Goal: Ask a question

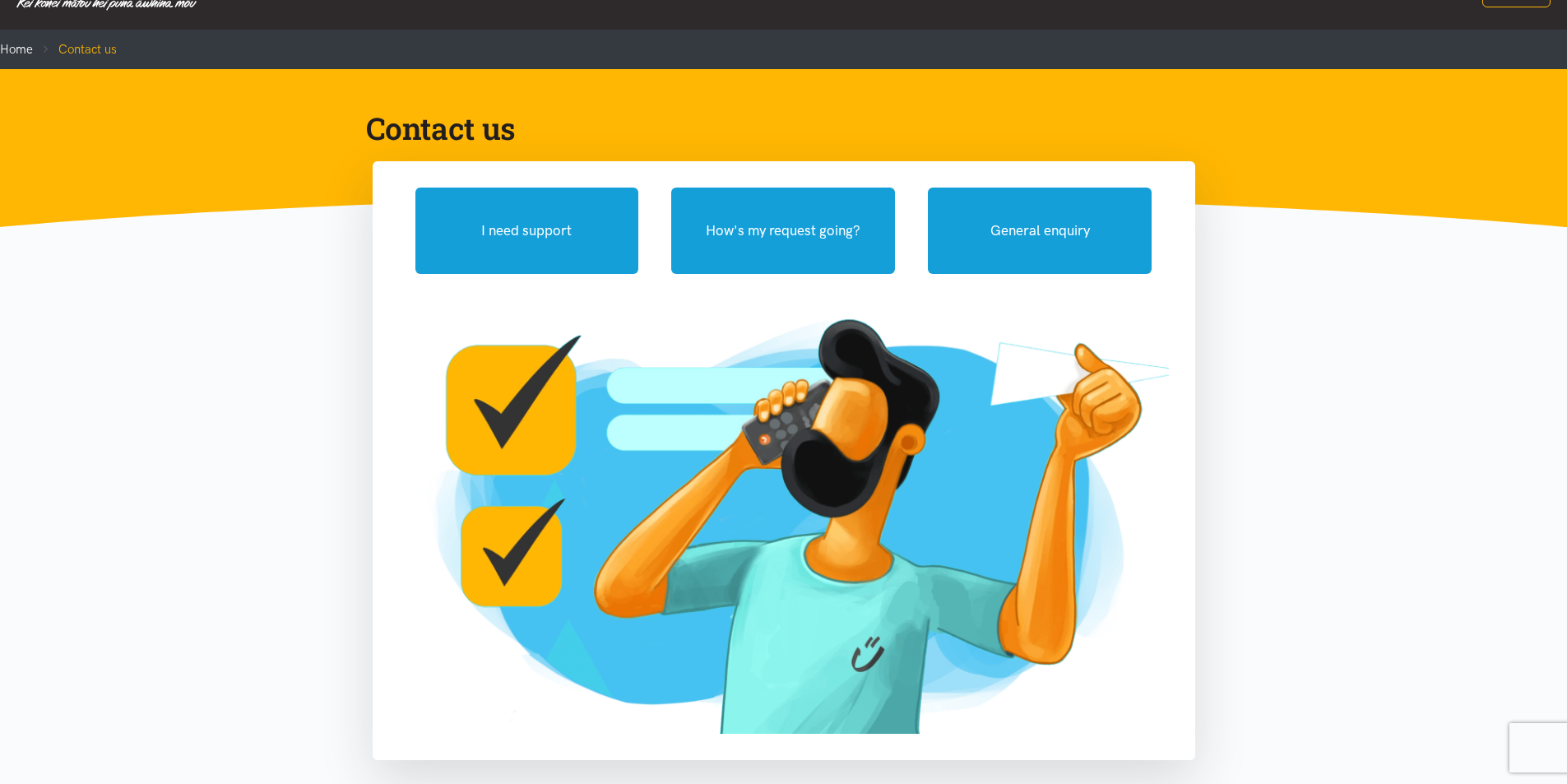
scroll to position [82, 0]
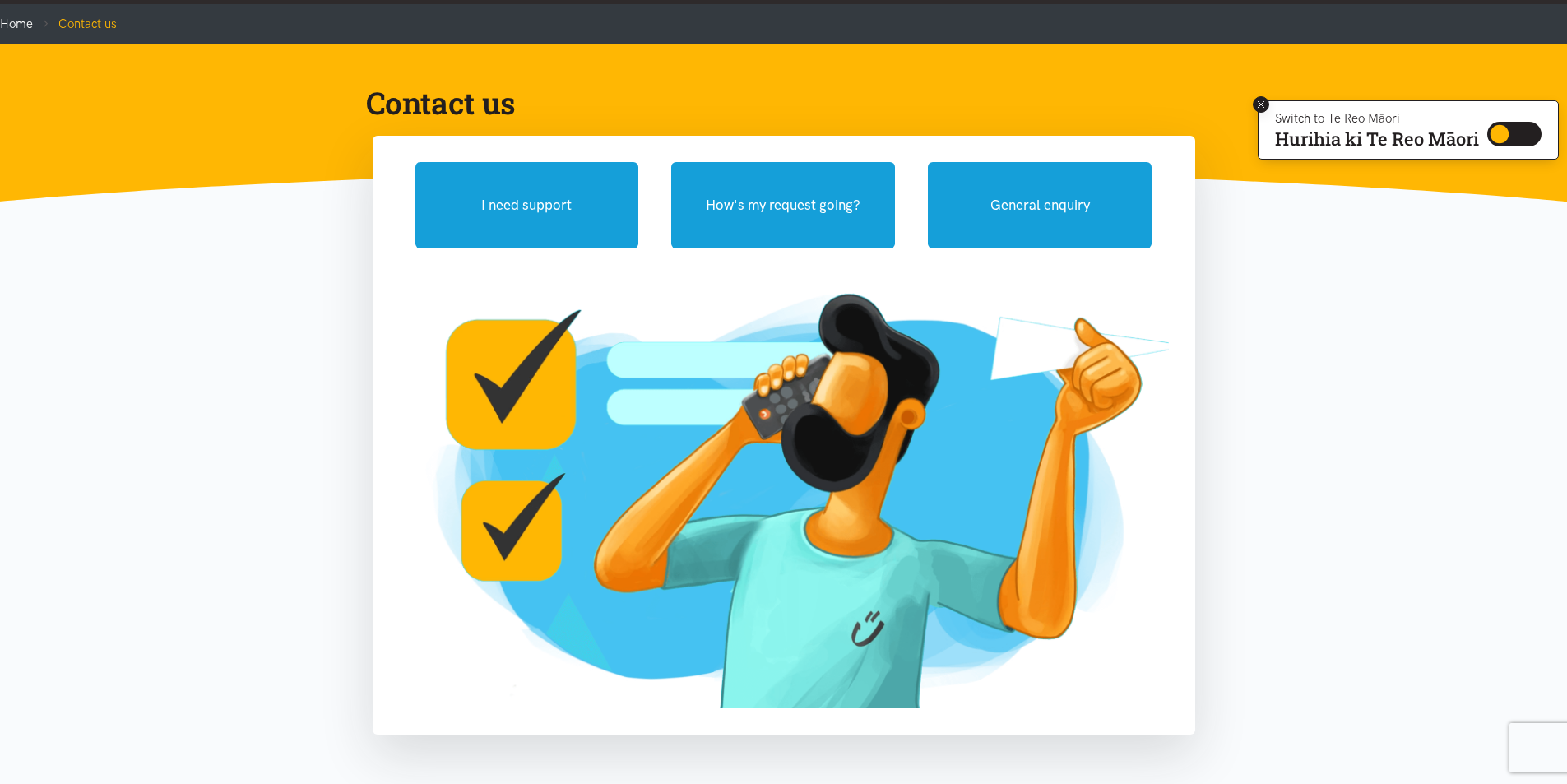
click at [1256, 104] on icon at bounding box center [1262, 105] width 13 height 13
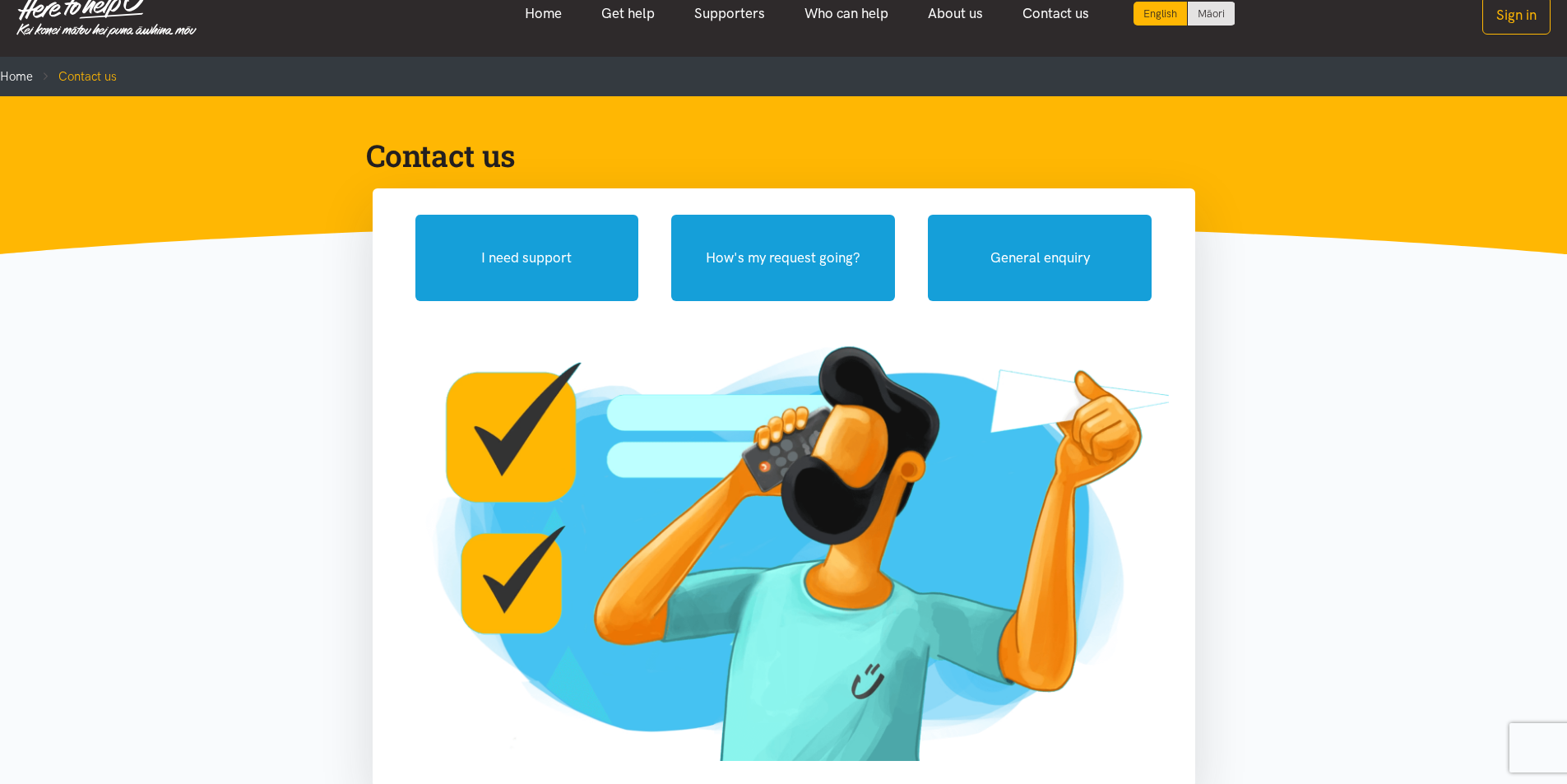
scroll to position [0, 0]
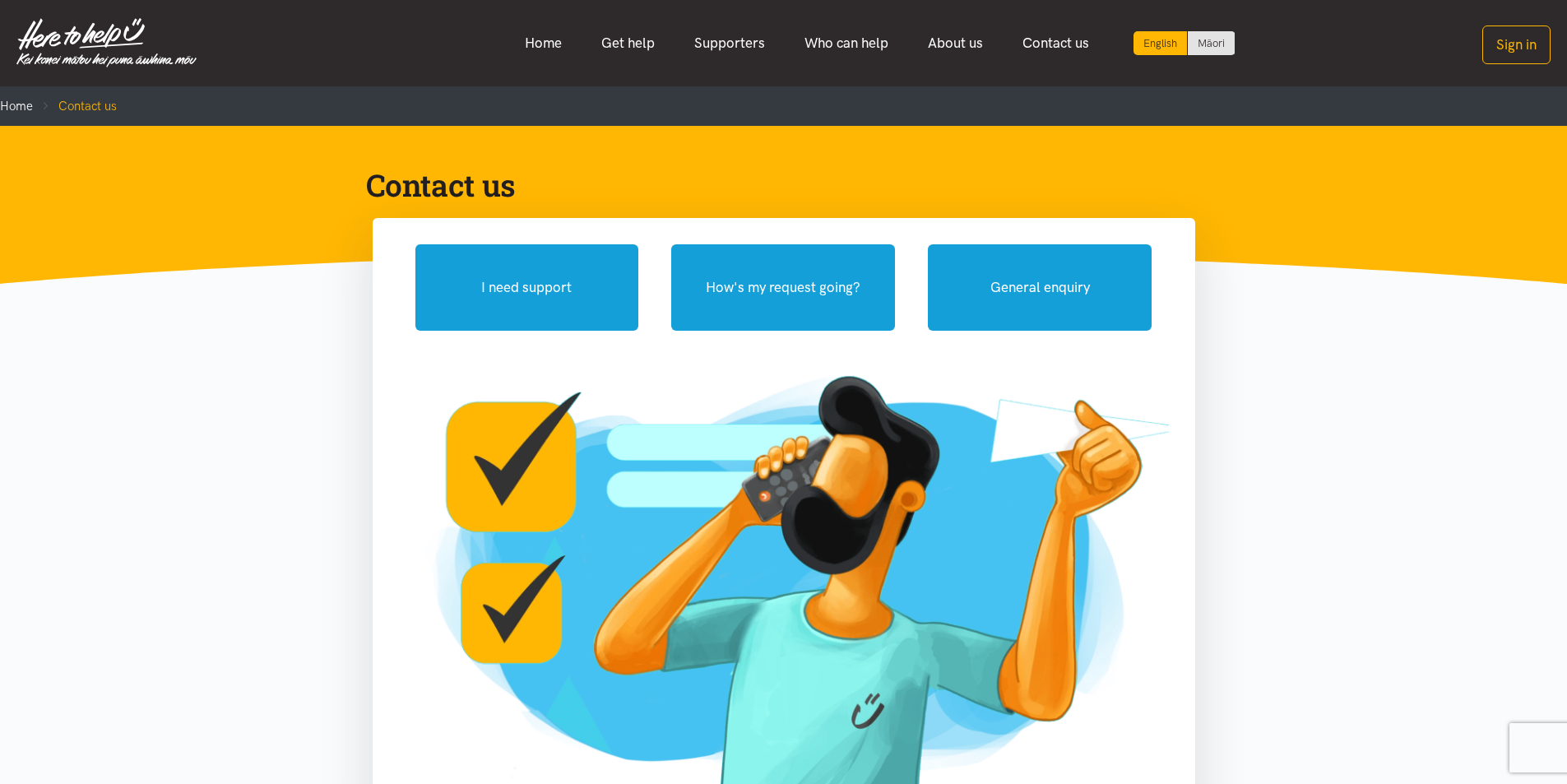
drag, startPoint x: 536, startPoint y: 178, endPoint x: 365, endPoint y: 178, distance: 171.0
click at [365, 178] on div "Contact us" at bounding box center [771, 184] width 843 height 40
click at [364, 180] on div "Contact us" at bounding box center [771, 184] width 843 height 40
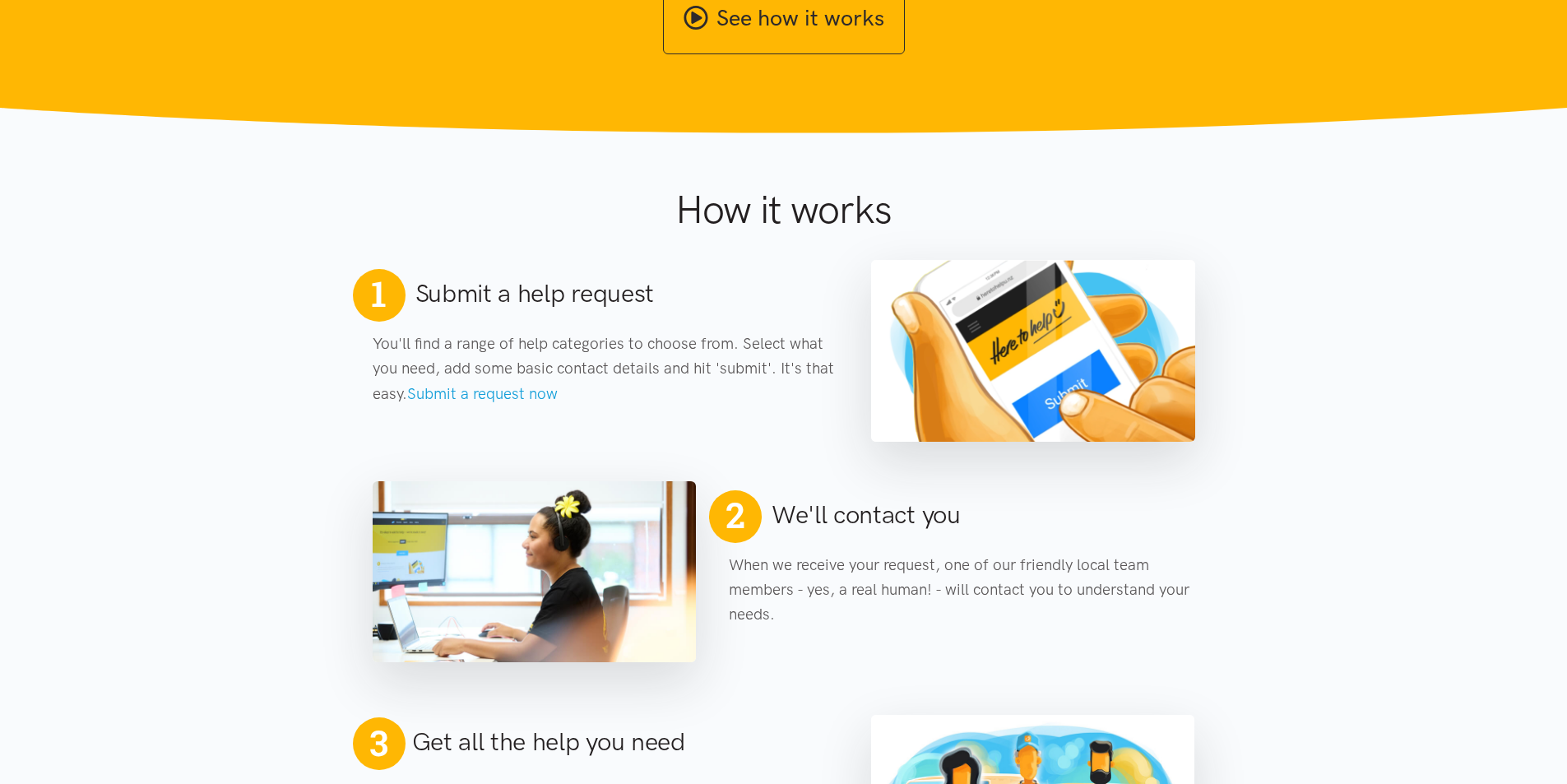
scroll to position [576, 0]
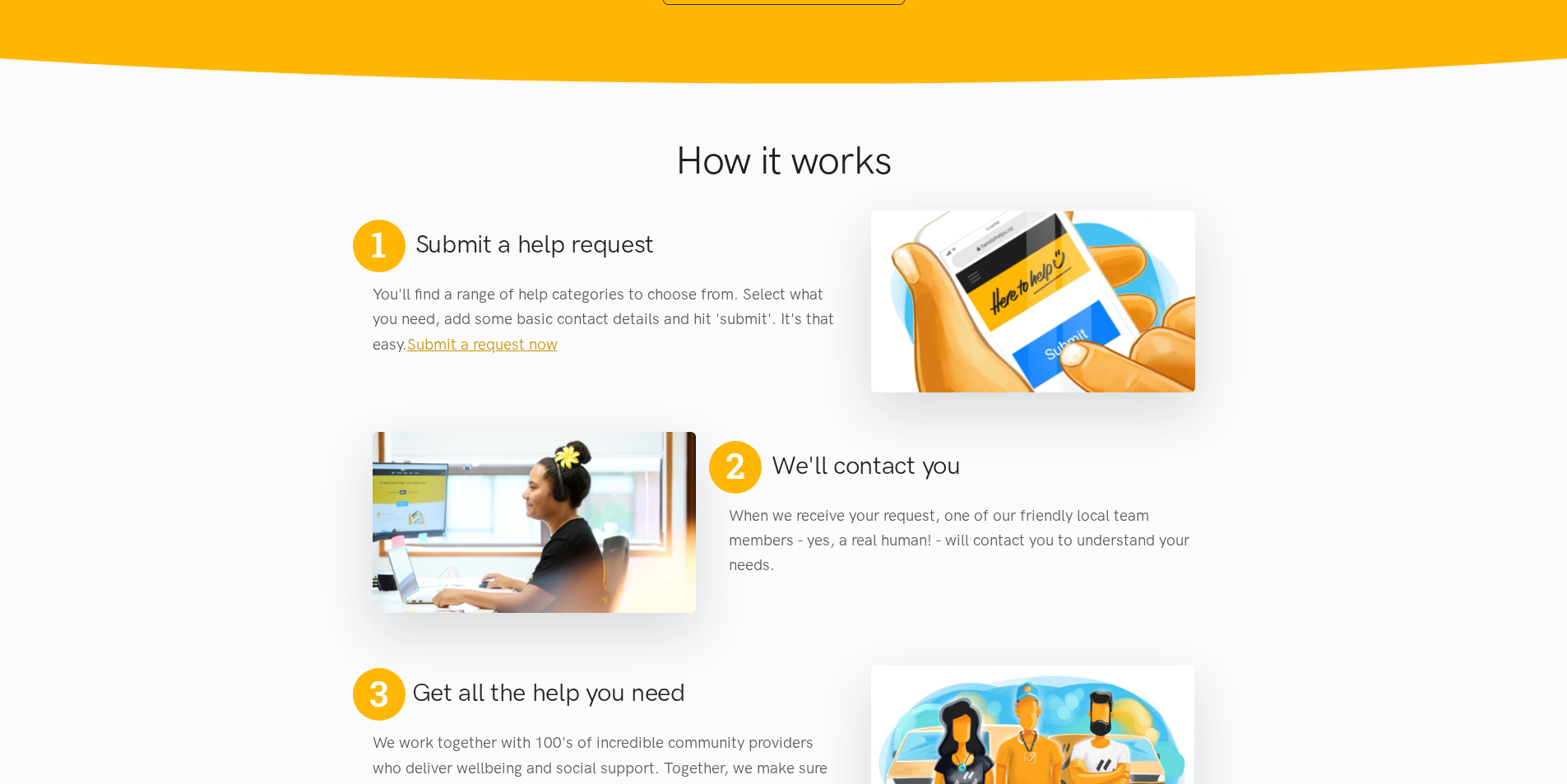
click at [476, 351] on link "Submit a request now" at bounding box center [482, 344] width 151 height 19
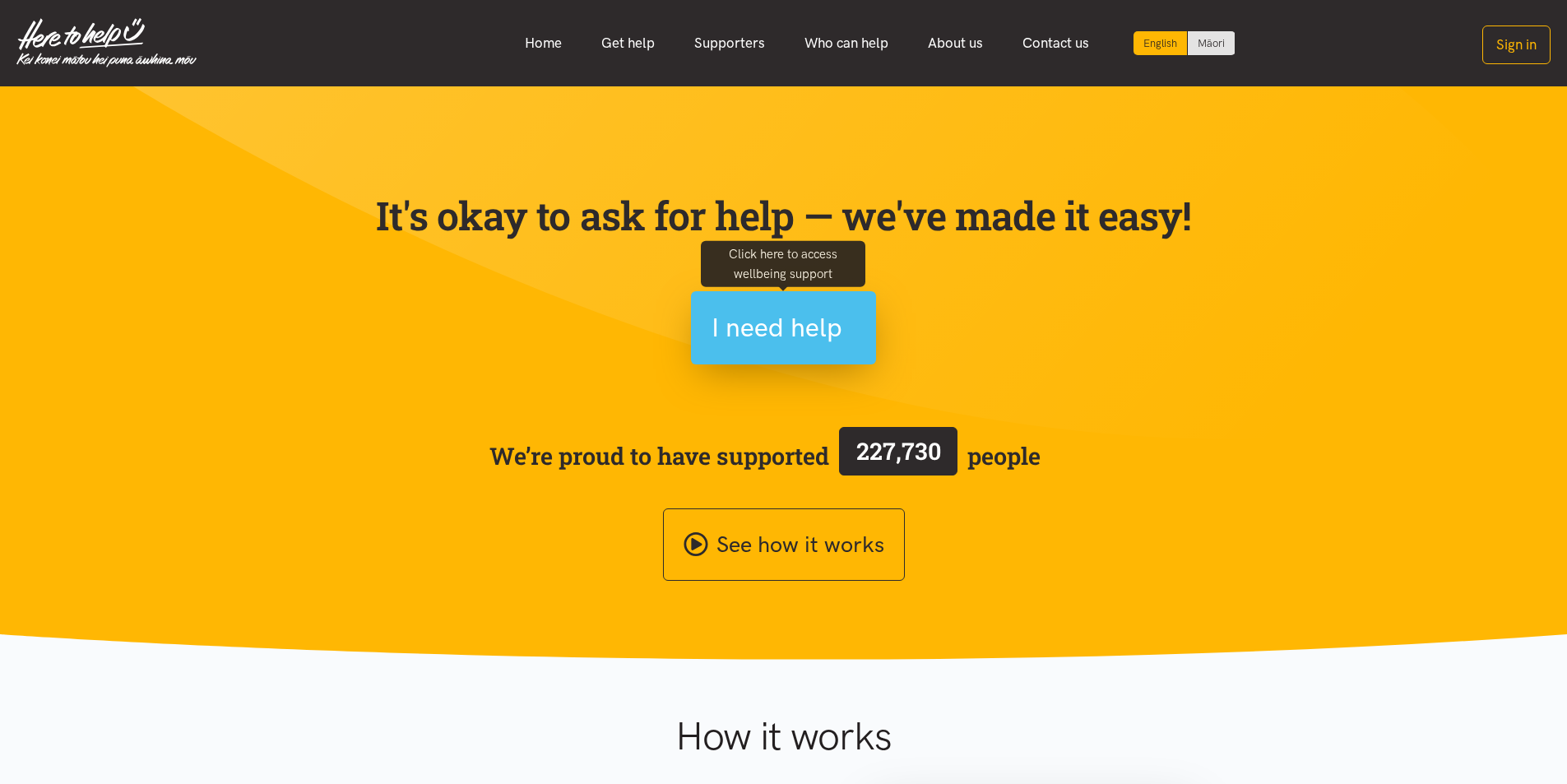
click at [776, 323] on span "I need help" at bounding box center [777, 328] width 131 height 42
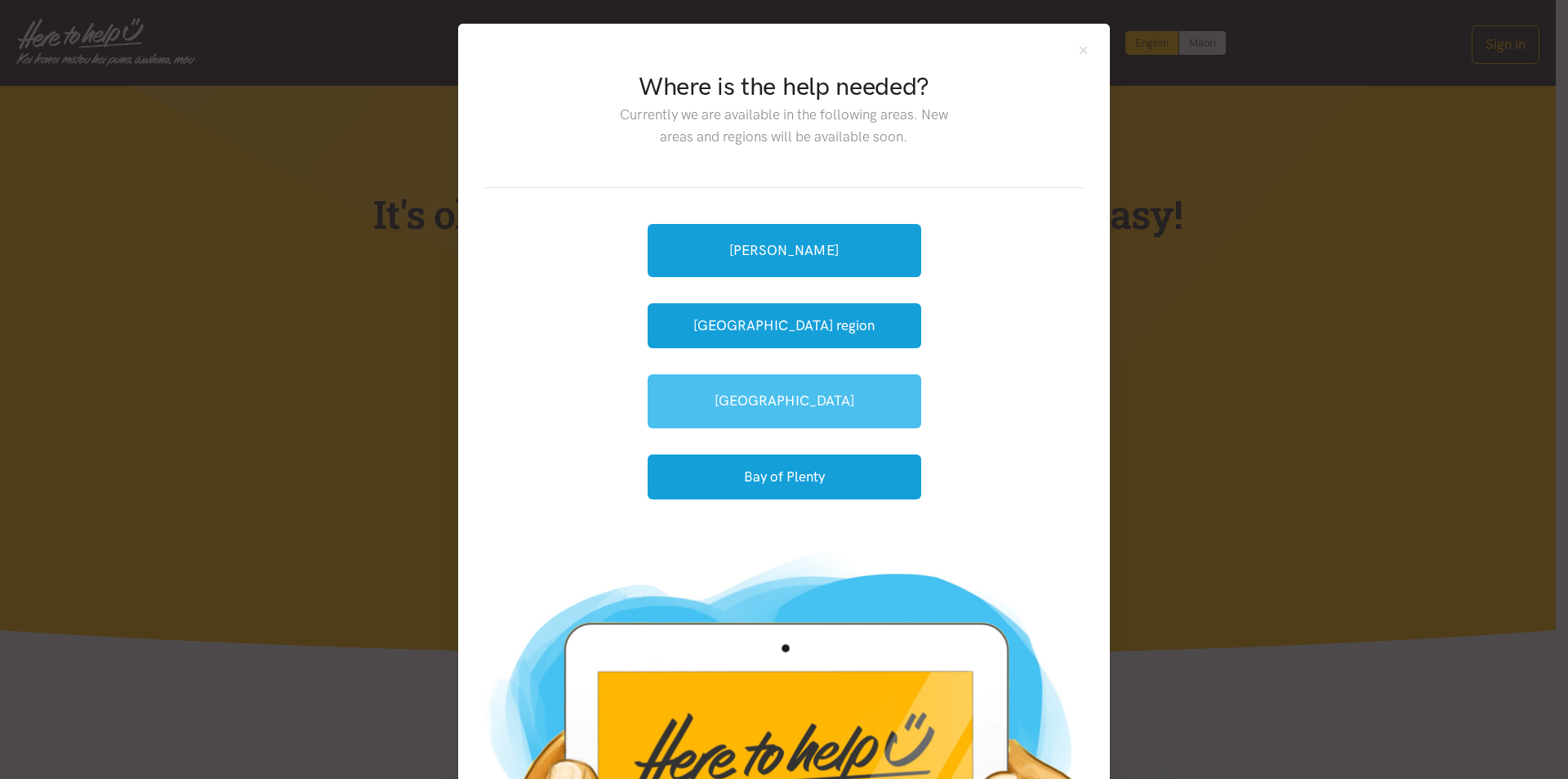
click at [785, 389] on link "[GEOGRAPHIC_DATA]" at bounding box center [784, 400] width 274 height 53
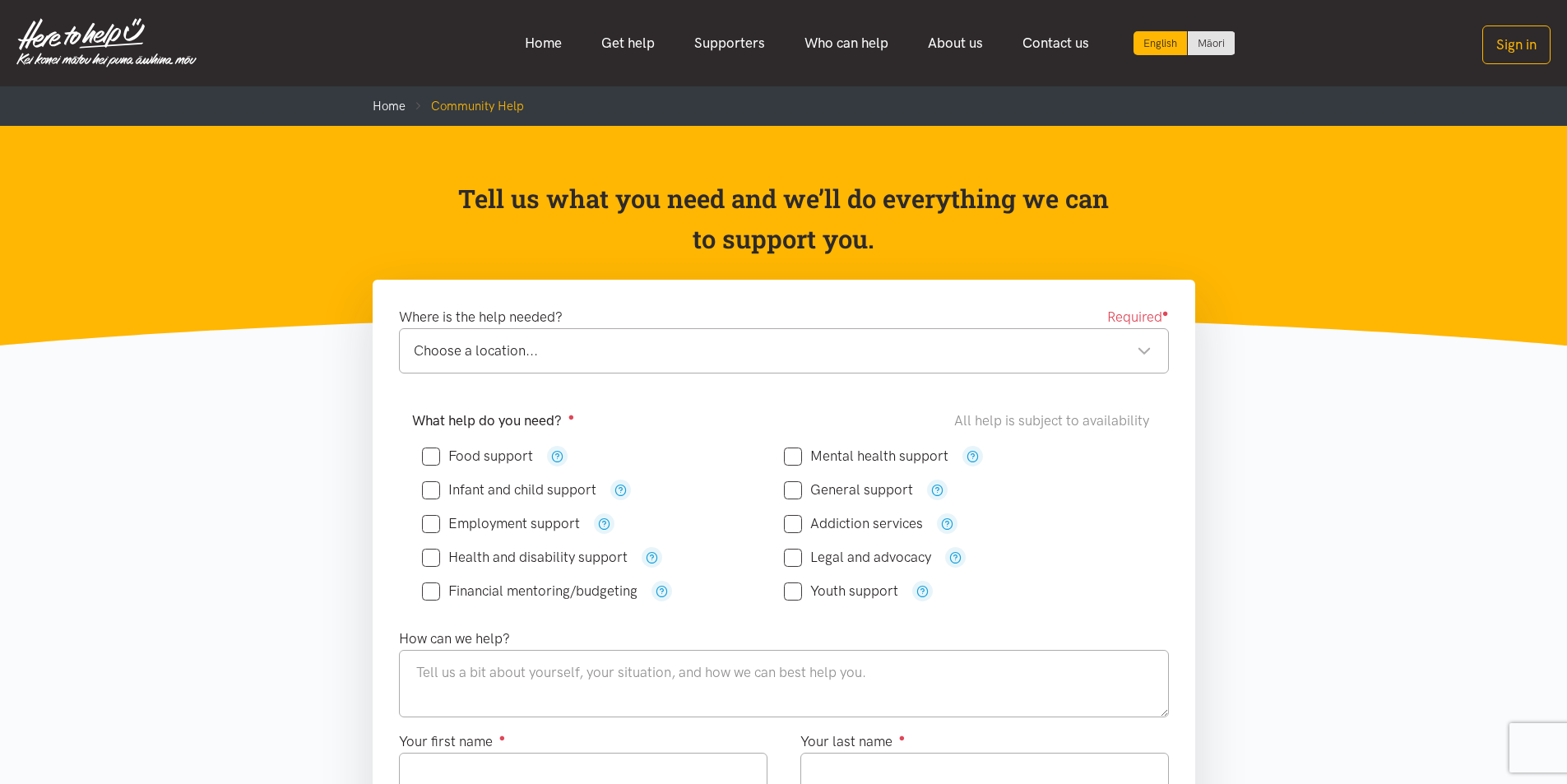
click at [105, 41] on img at bounding box center [106, 42] width 180 height 49
